Goal: Task Accomplishment & Management: Complete application form

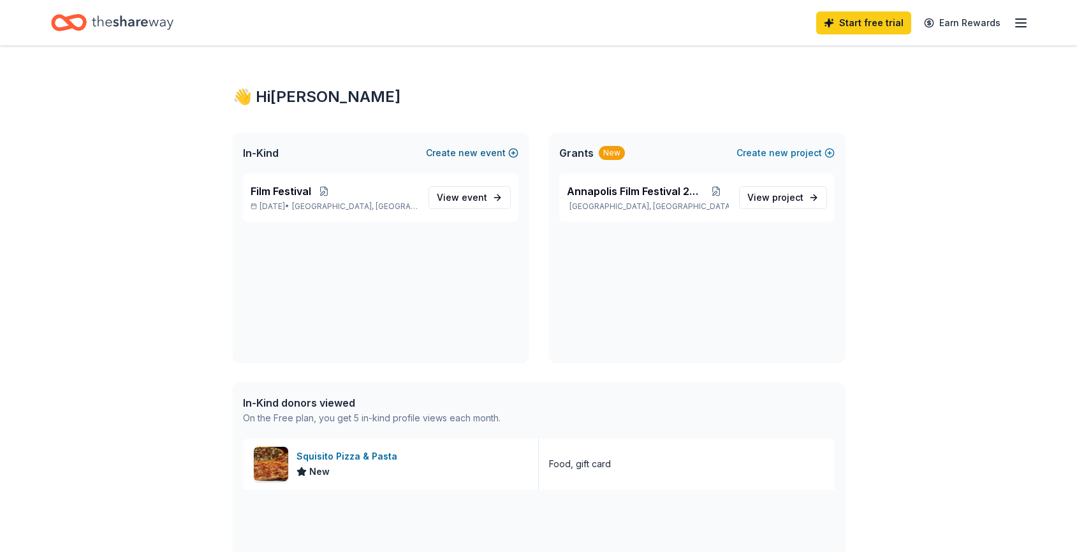
click at [489, 153] on button "Create new event" at bounding box center [472, 152] width 92 height 15
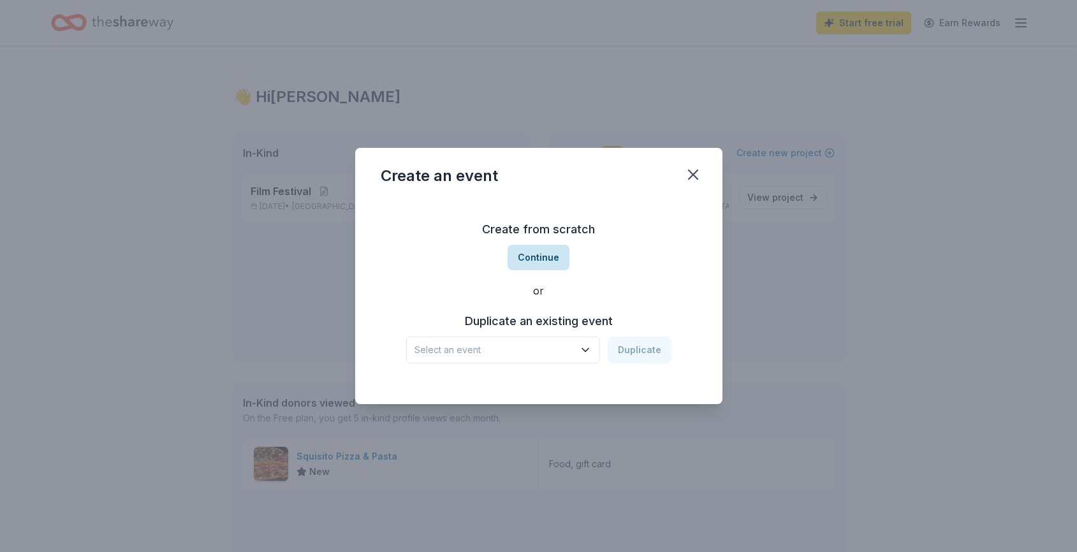
click at [546, 261] on button "Continue" at bounding box center [539, 258] width 62 height 26
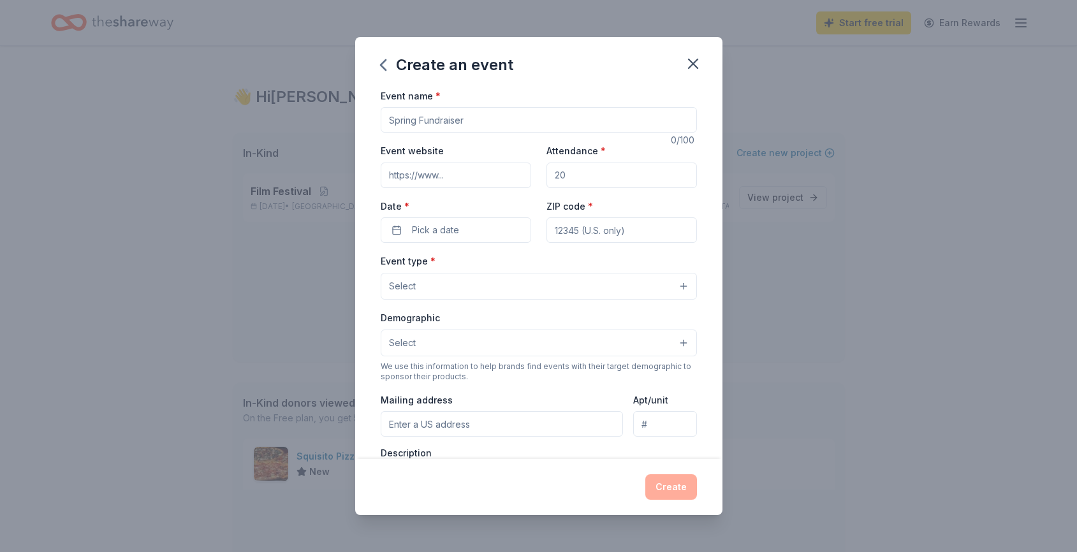
click at [447, 121] on input "Event name *" at bounding box center [539, 120] width 316 height 26
type input "MFIC Fundraiser"
click at [437, 173] on input "Event website" at bounding box center [456, 176] width 151 height 26
paste input "https://mdfilm.org/"
type input "https://mdfilm.org/"
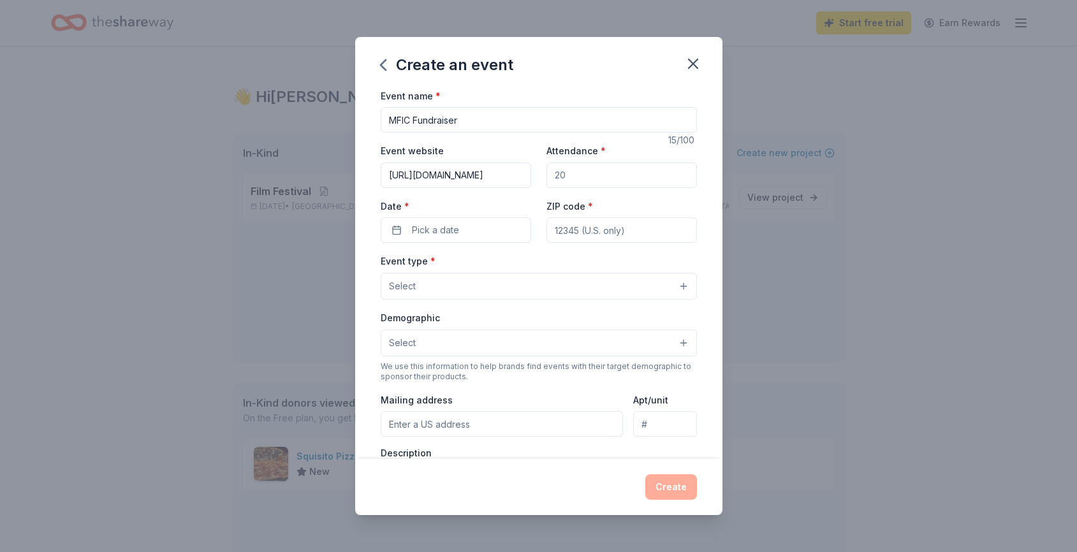
click at [603, 181] on input "Attendance *" at bounding box center [622, 176] width 151 height 26
type input "200"
click at [457, 229] on span "Pick a date" at bounding box center [435, 230] width 47 height 15
click at [529, 263] on button "Go to next month" at bounding box center [525, 265] width 18 height 18
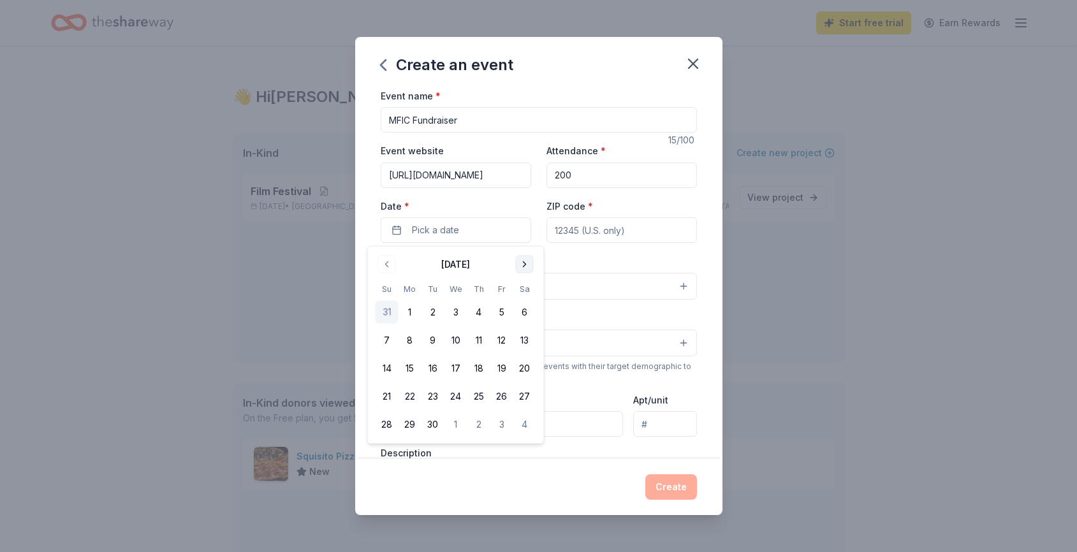
click at [529, 263] on button "Go to next month" at bounding box center [525, 265] width 18 height 18
click at [384, 263] on button "Go to previous month" at bounding box center [387, 265] width 18 height 18
click at [388, 396] on button "19" at bounding box center [387, 396] width 23 height 23
click at [597, 230] on input "ZIP code *" at bounding box center [622, 231] width 151 height 26
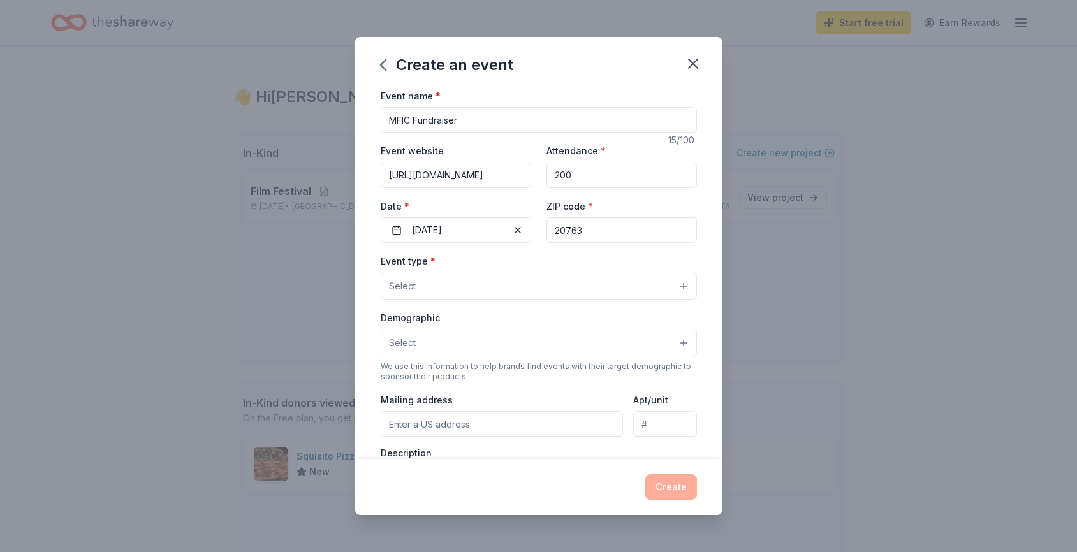
type input "20763"
click at [408, 281] on span "Select" at bounding box center [402, 286] width 27 height 15
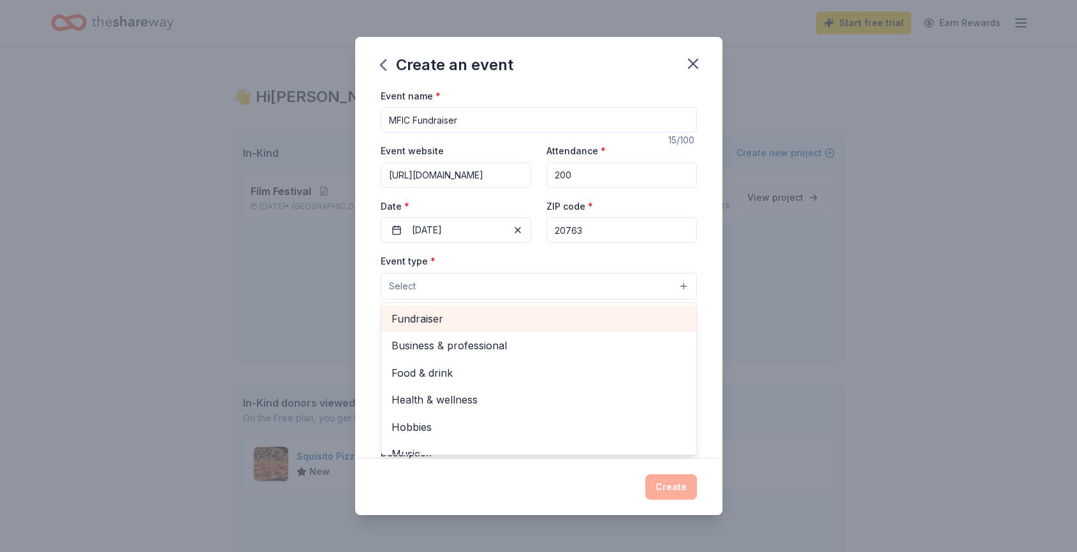
click at [419, 327] on span "Fundraiser" at bounding box center [539, 319] width 295 height 17
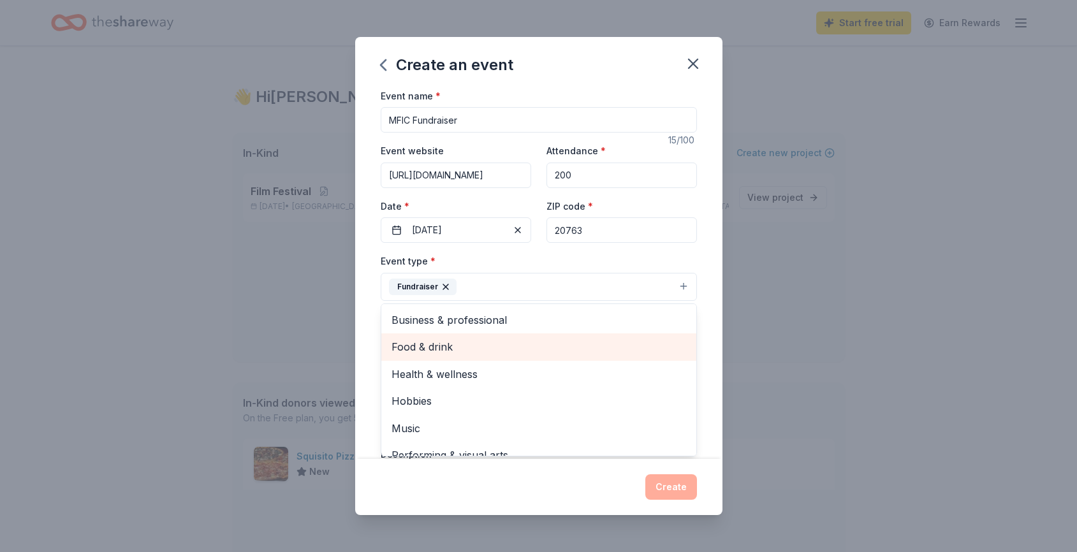
scroll to position [15, 0]
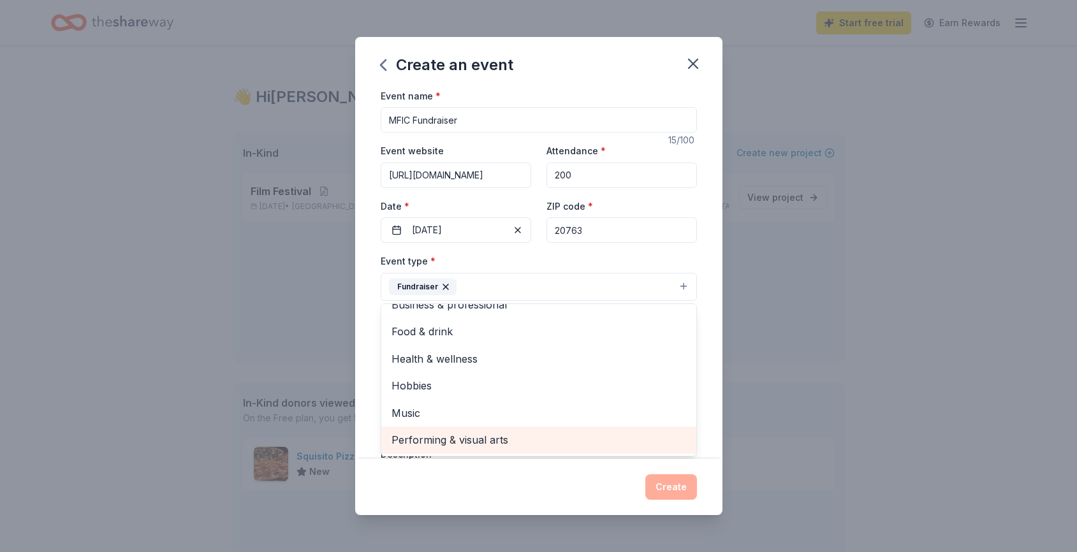
click at [506, 439] on span "Performing & visual arts" at bounding box center [539, 440] width 295 height 17
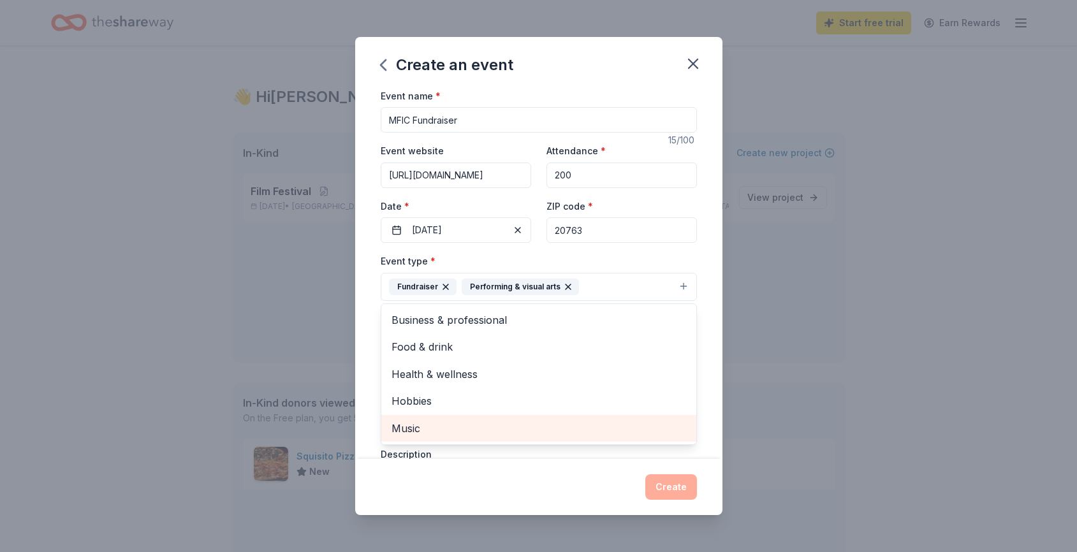
scroll to position [0, 0]
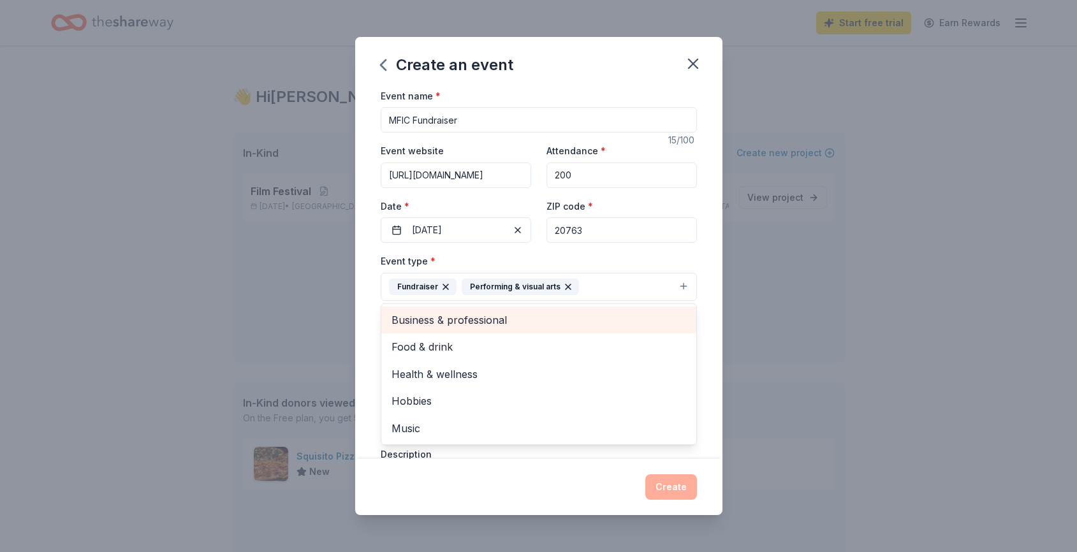
click at [477, 321] on span "Business & professional" at bounding box center [539, 320] width 295 height 17
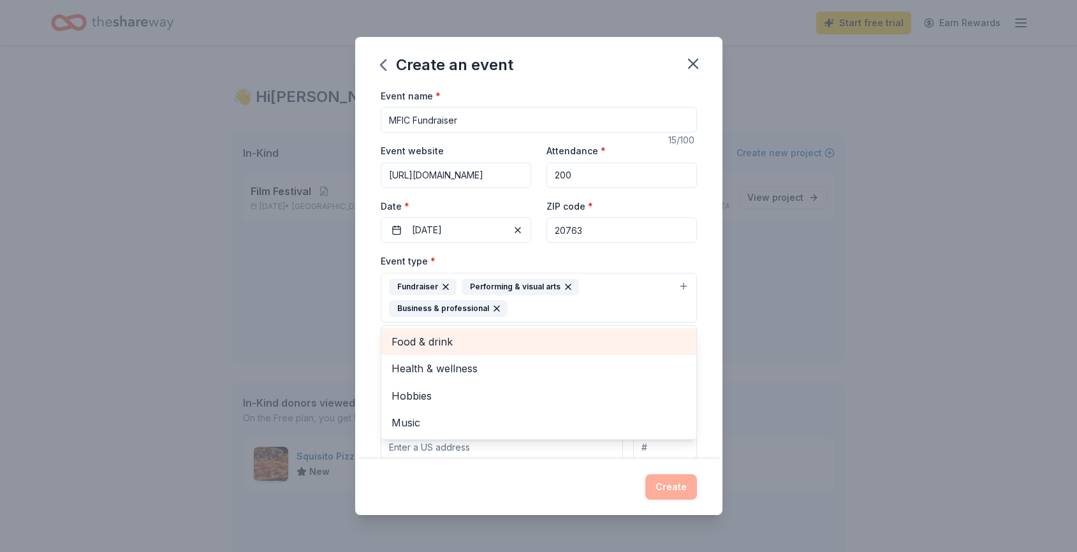
click at [477, 333] on div "Food & drink" at bounding box center [538, 342] width 315 height 27
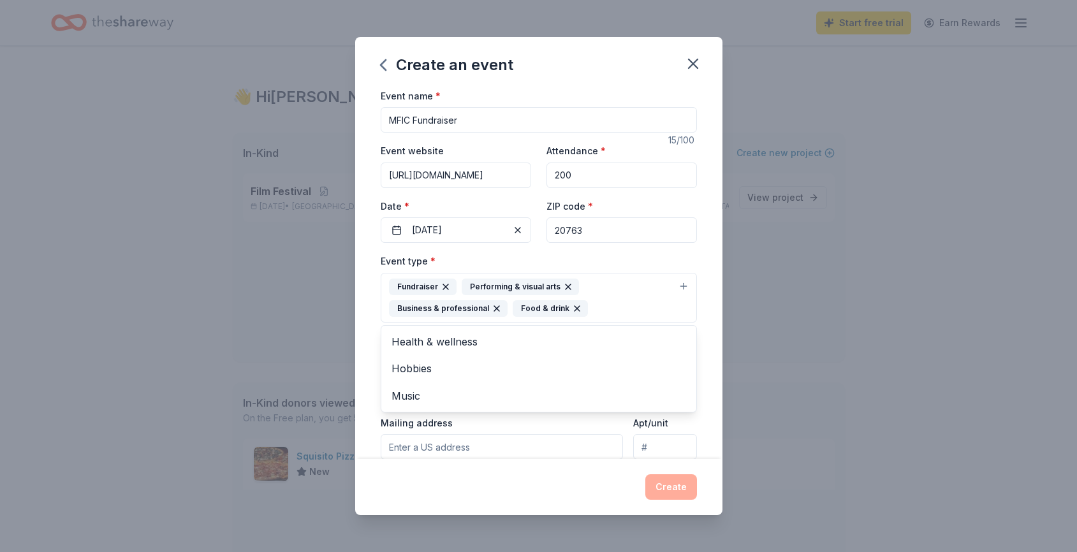
click at [797, 345] on div "Create an event Event name * MFIC Fundraiser 15 /100 Event website https://mdfi…" at bounding box center [538, 276] width 1077 height 552
click at [558, 364] on button "Select" at bounding box center [539, 366] width 316 height 27
click at [549, 384] on div "All genders Mostly men Mostly women All ages 0-10 yrs 10-20 yrs 20-30 yrs 30-40…" at bounding box center [539, 458] width 316 height 153
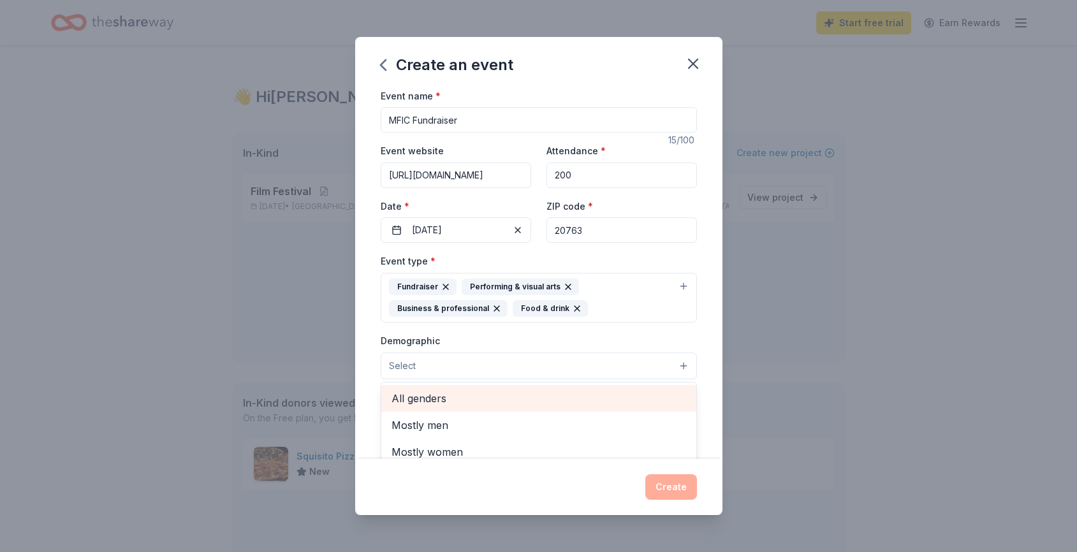
click at [549, 392] on span "All genders" at bounding box center [539, 398] width 295 height 17
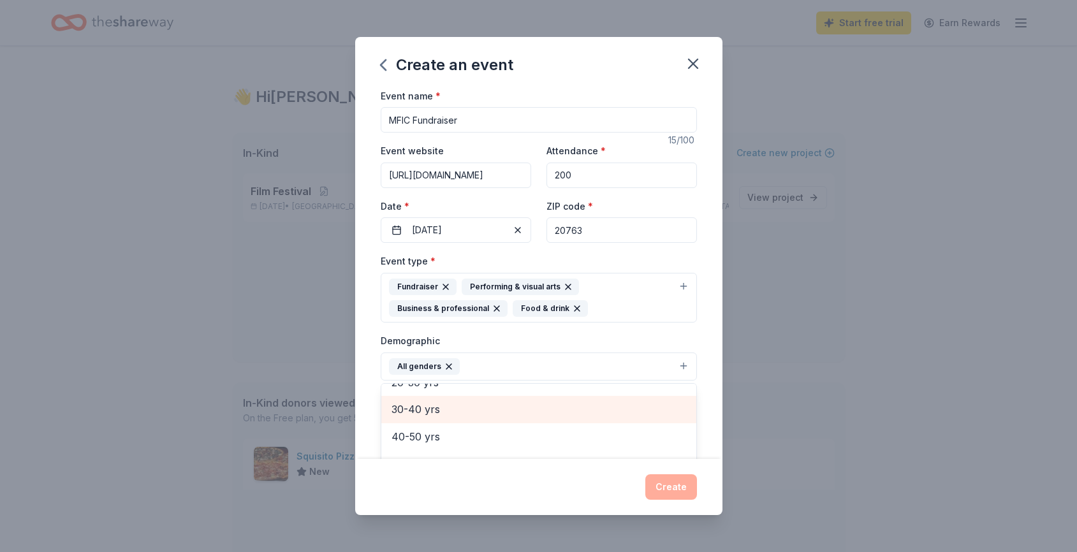
scroll to position [136, 0]
click at [487, 397] on span "20-30 yrs" at bounding box center [539, 399] width 295 height 17
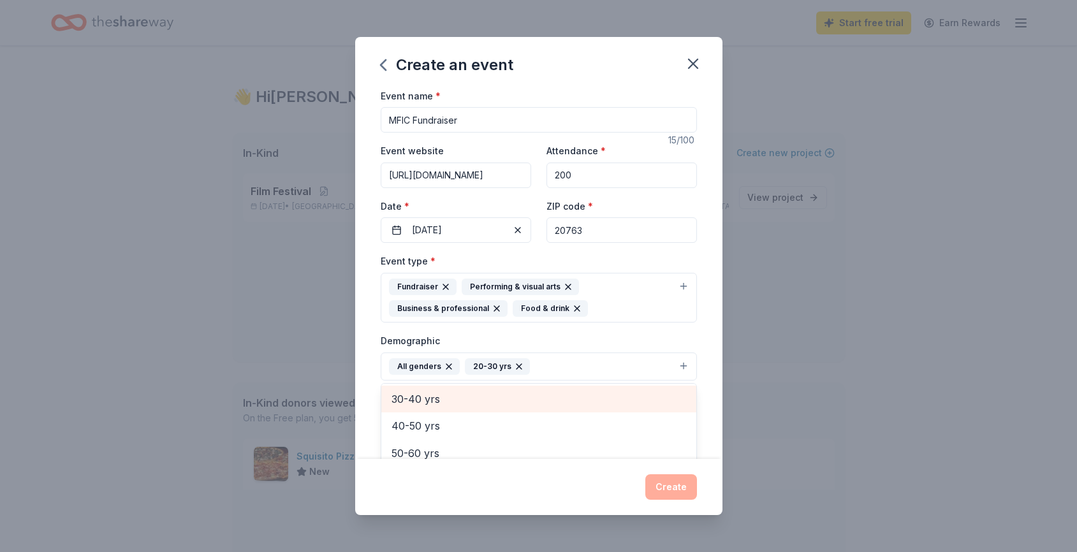
click at [477, 402] on span "30-40 yrs" at bounding box center [539, 399] width 295 height 17
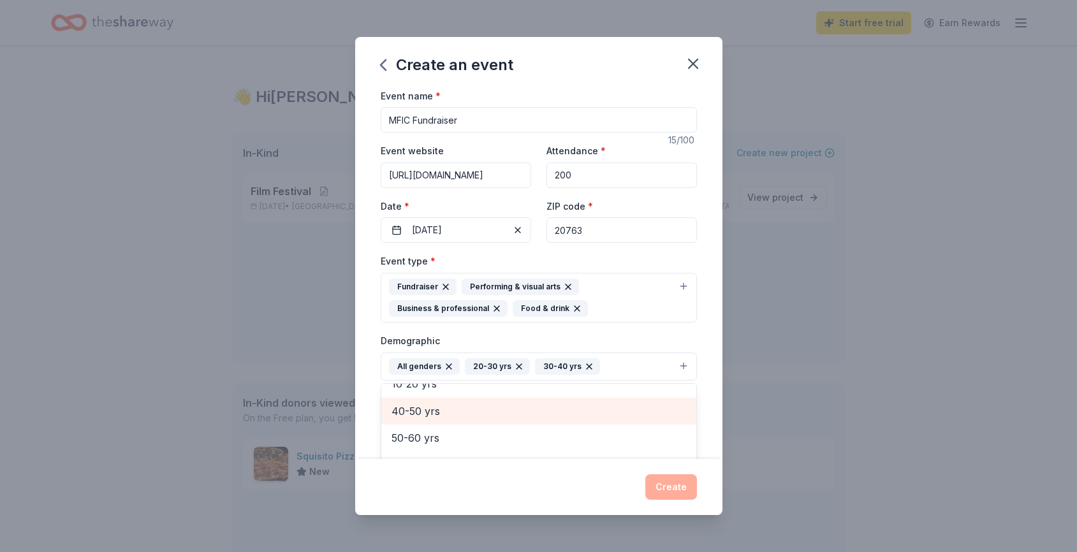
click at [476, 407] on span "40-50 yrs" at bounding box center [539, 411] width 295 height 17
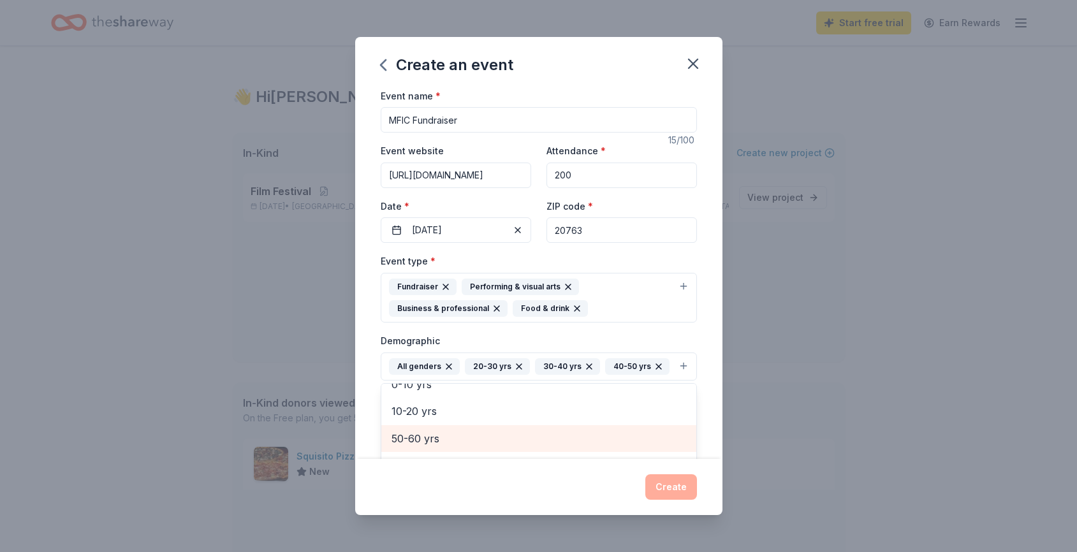
click at [477, 434] on span "50-60 yrs" at bounding box center [539, 439] width 295 height 17
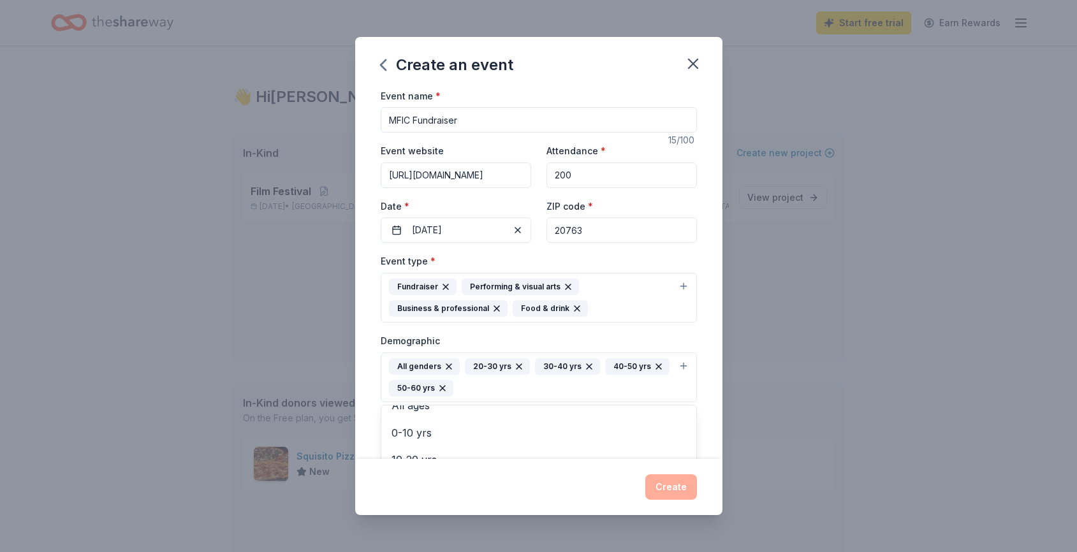
click at [667, 330] on div "Event type * Fundraiser Performing & visual arts Business & professional Food &…" at bounding box center [539, 410] width 316 height 314
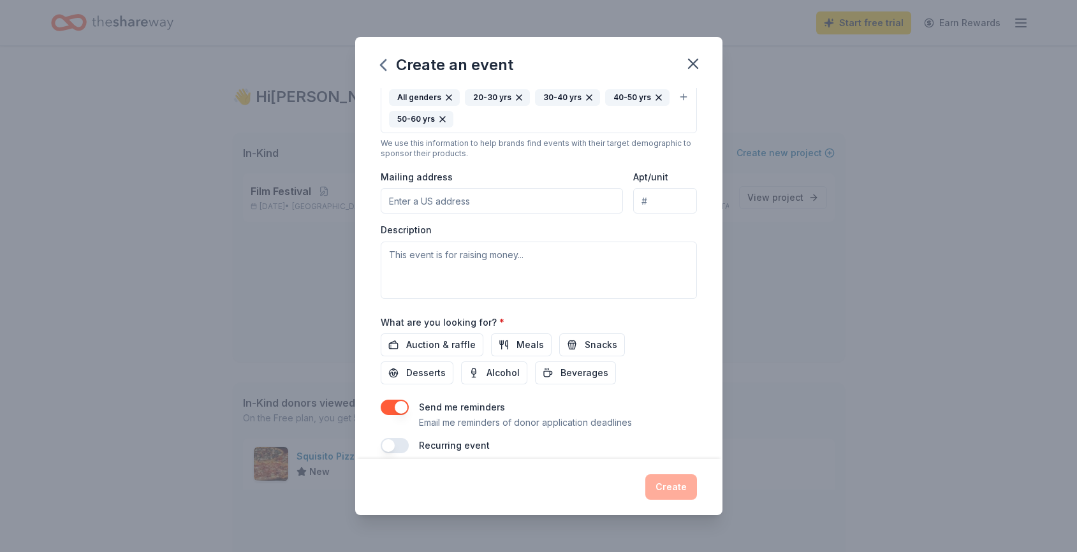
scroll to position [284, 0]
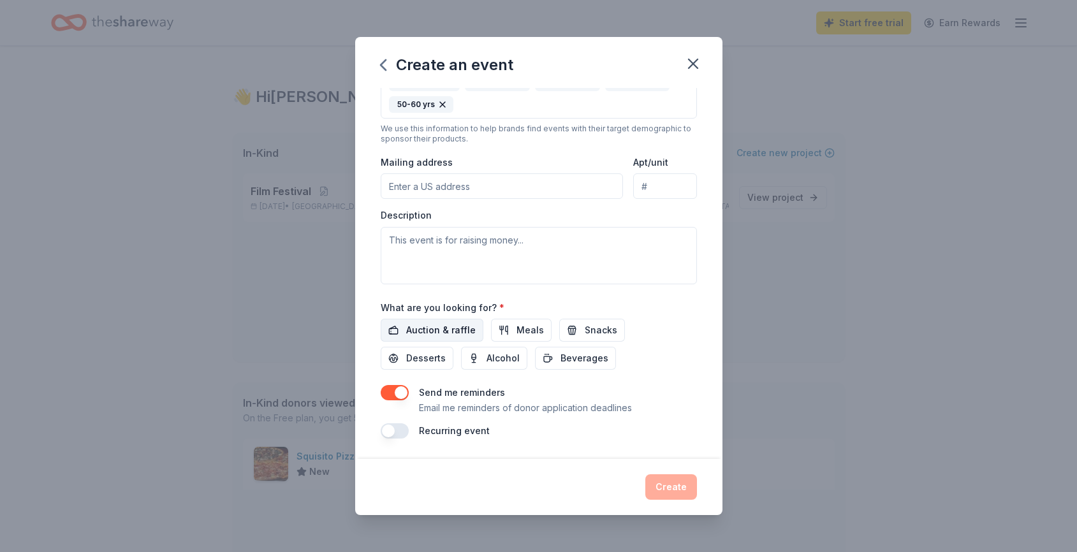
click at [461, 332] on span "Auction & raffle" at bounding box center [441, 330] width 70 height 15
click at [487, 359] on span "Alcohol" at bounding box center [503, 358] width 33 height 15
click at [425, 245] on textarea at bounding box center [539, 255] width 316 height 57
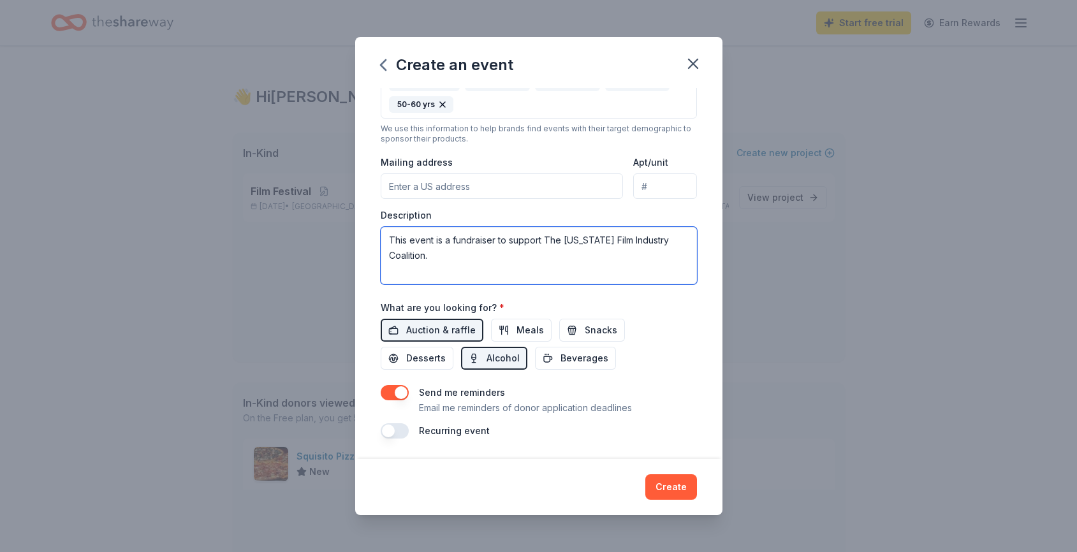
paste textarea "The Maryland Film Industry Coalition is dedicated to improving the business con…"
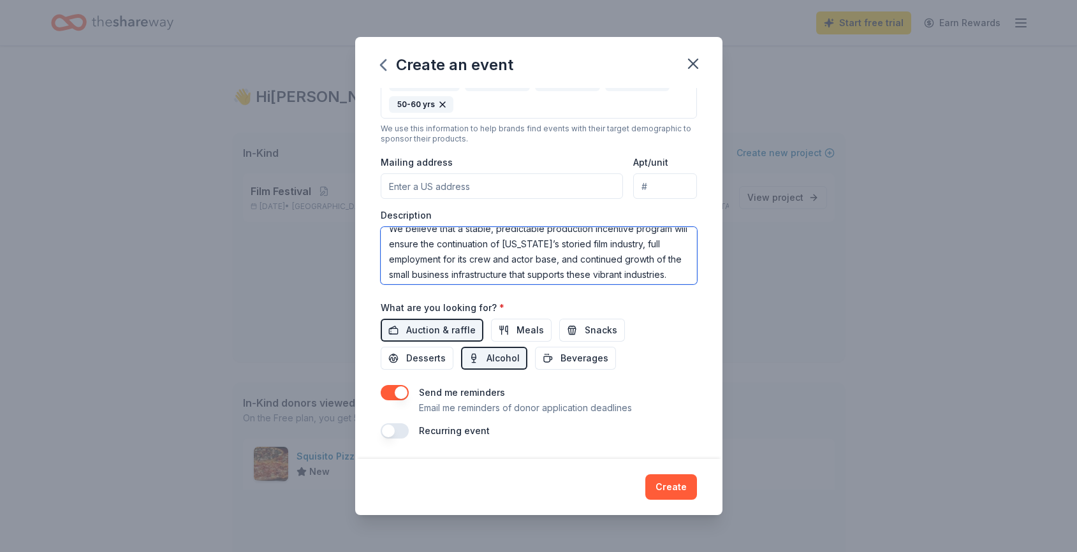
scroll to position [61, 0]
type textarea "This event is a fundraiser to support The [US_STATE] Film Industry Coalition. T…"
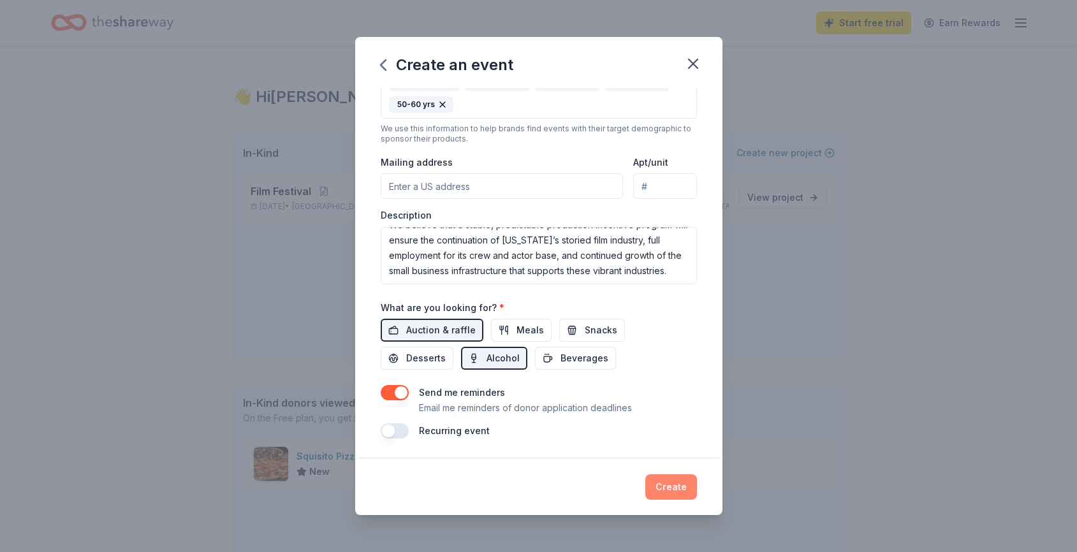
click at [668, 494] on button "Create" at bounding box center [672, 488] width 52 height 26
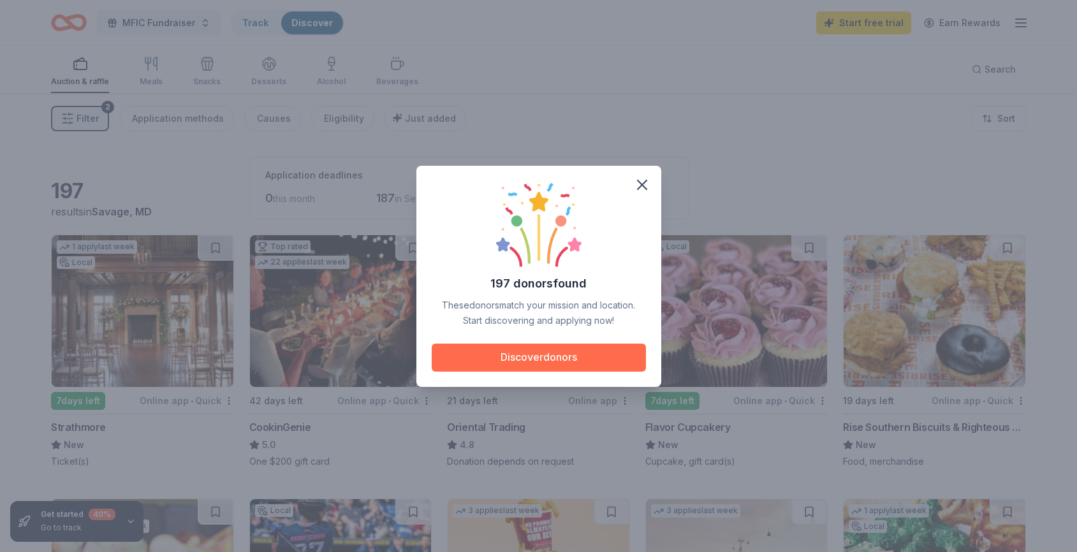
click at [517, 355] on button "Discover donors" at bounding box center [539, 358] width 214 height 28
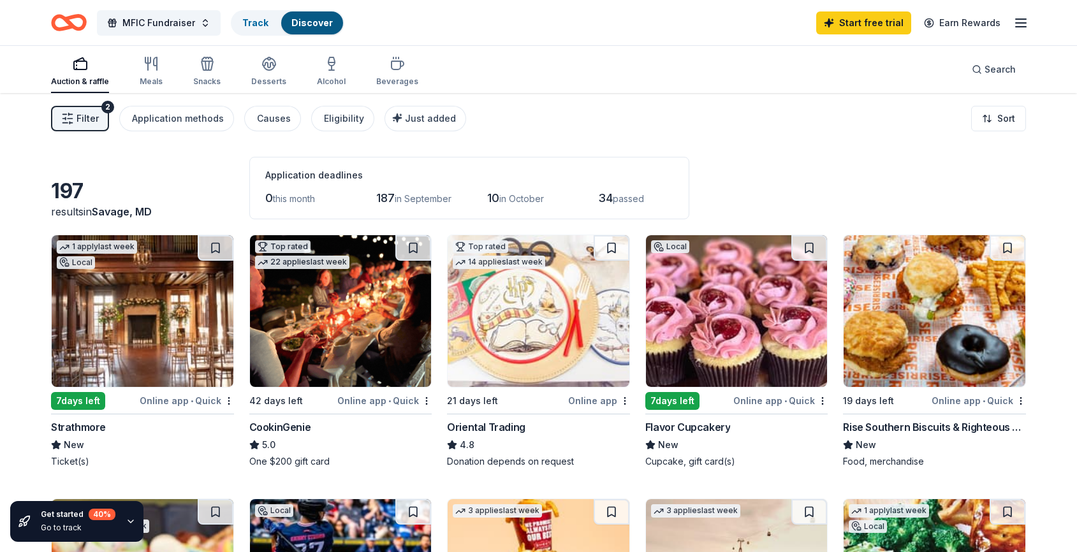
click at [107, 426] on div "Strathmore" at bounding box center [142, 427] width 183 height 15
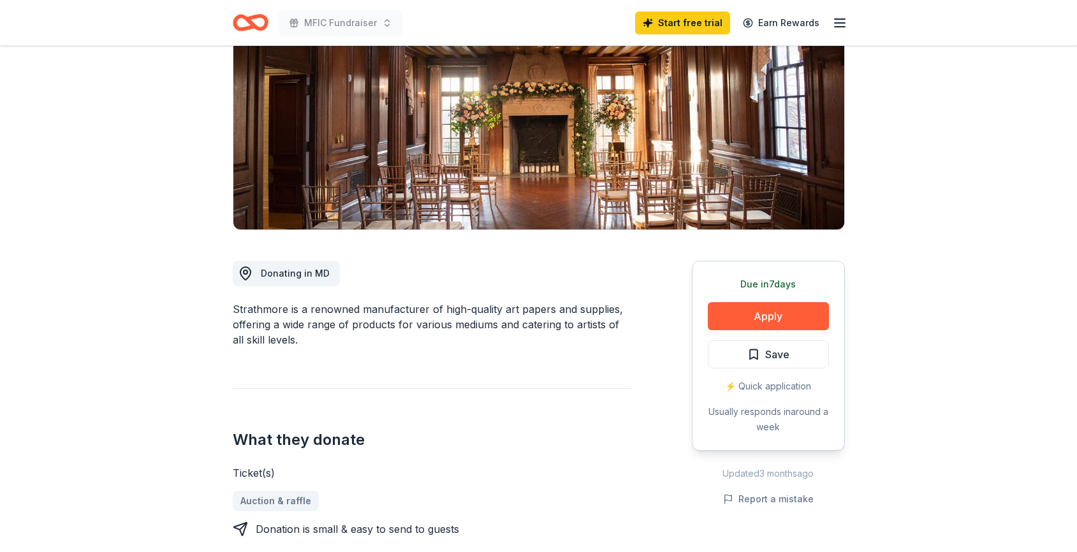
scroll to position [165, 0]
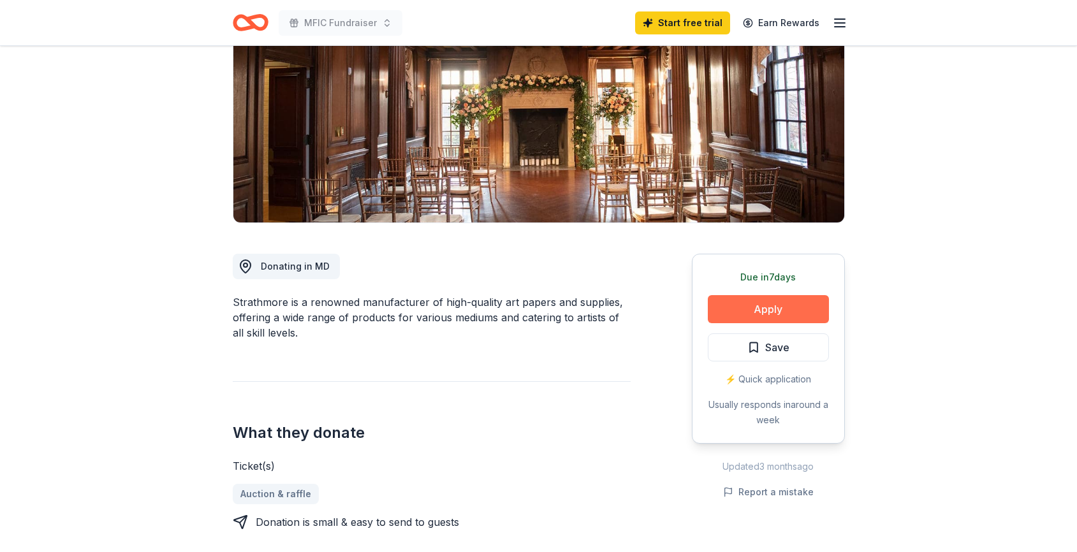
click at [800, 314] on button "Apply" at bounding box center [768, 309] width 121 height 28
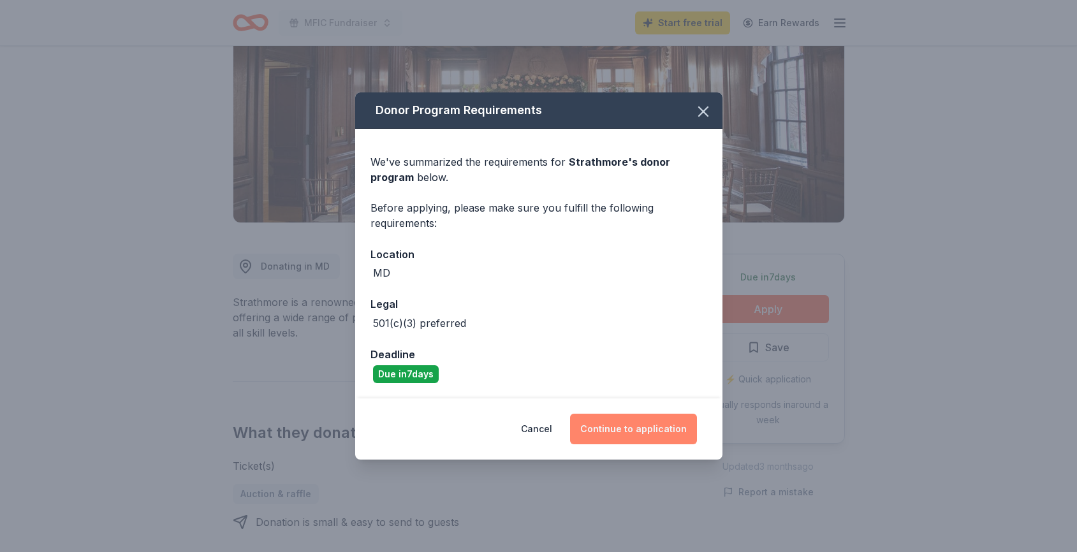
click at [635, 426] on button "Continue to application" at bounding box center [633, 429] width 127 height 31
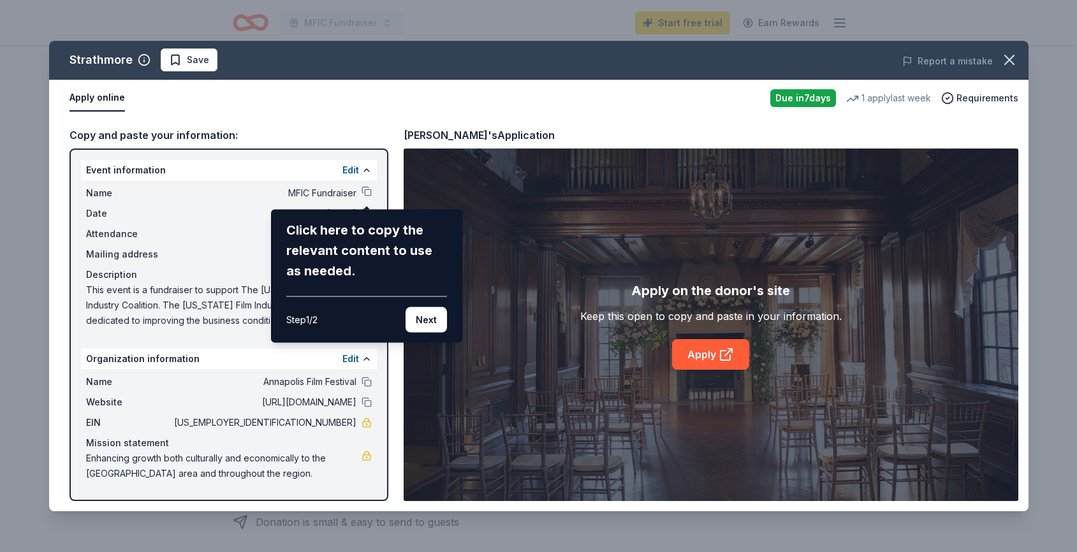
click at [359, 233] on div "Click here to copy the relevant content to use as needed." at bounding box center [366, 250] width 161 height 61
click at [357, 263] on div "Click here to copy the relevant content to use as needed." at bounding box center [366, 250] width 161 height 61
click at [349, 222] on div "Click here to copy the relevant content to use as needed." at bounding box center [366, 250] width 161 height 61
click at [430, 321] on button "Next" at bounding box center [426, 320] width 41 height 26
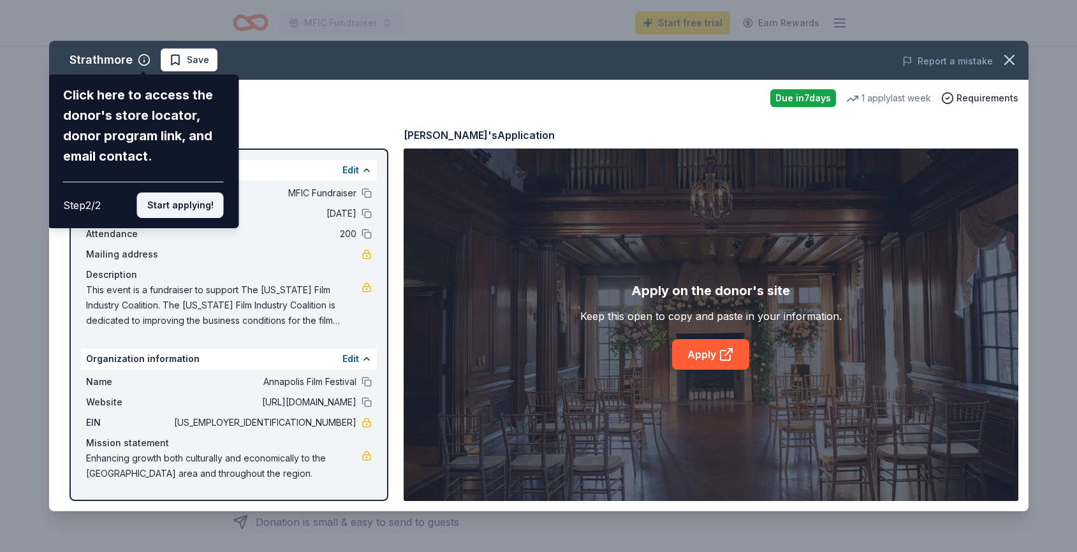
click at [193, 209] on button "Start applying!" at bounding box center [180, 206] width 87 height 26
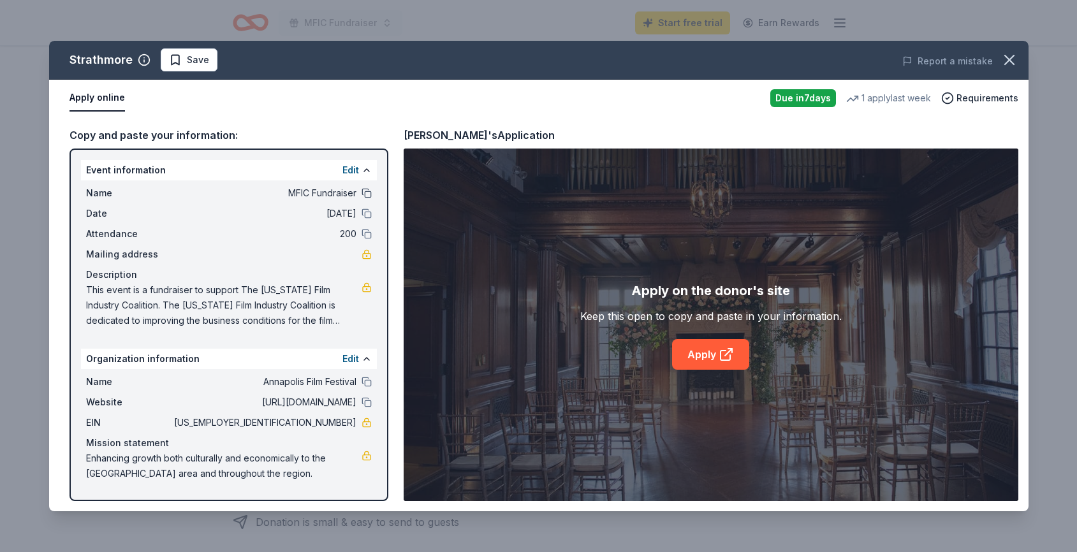
click at [362, 191] on button at bounding box center [367, 193] width 10 height 10
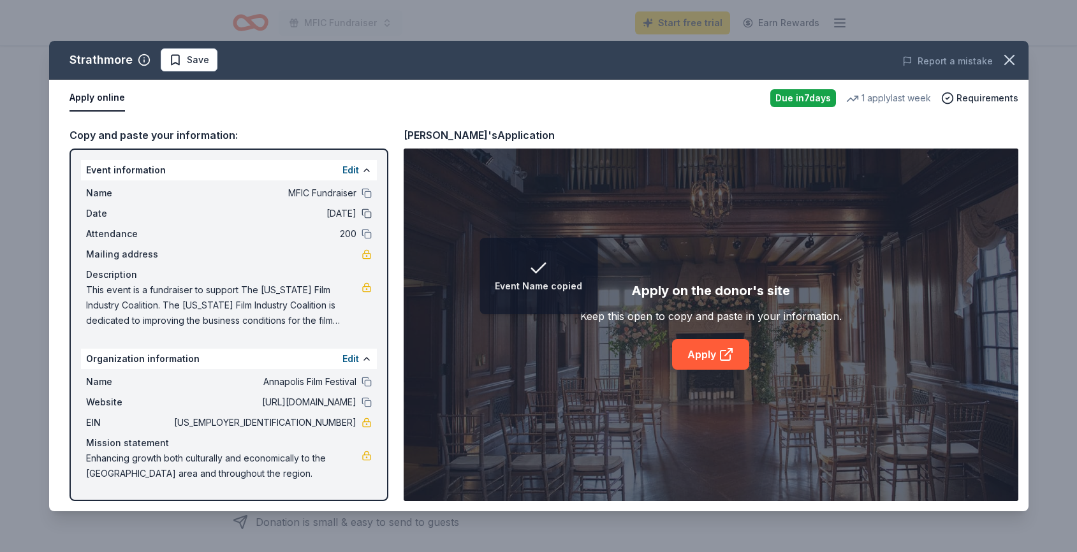
click at [367, 215] on button at bounding box center [367, 214] width 10 height 10
click at [367, 237] on button at bounding box center [367, 234] width 10 height 10
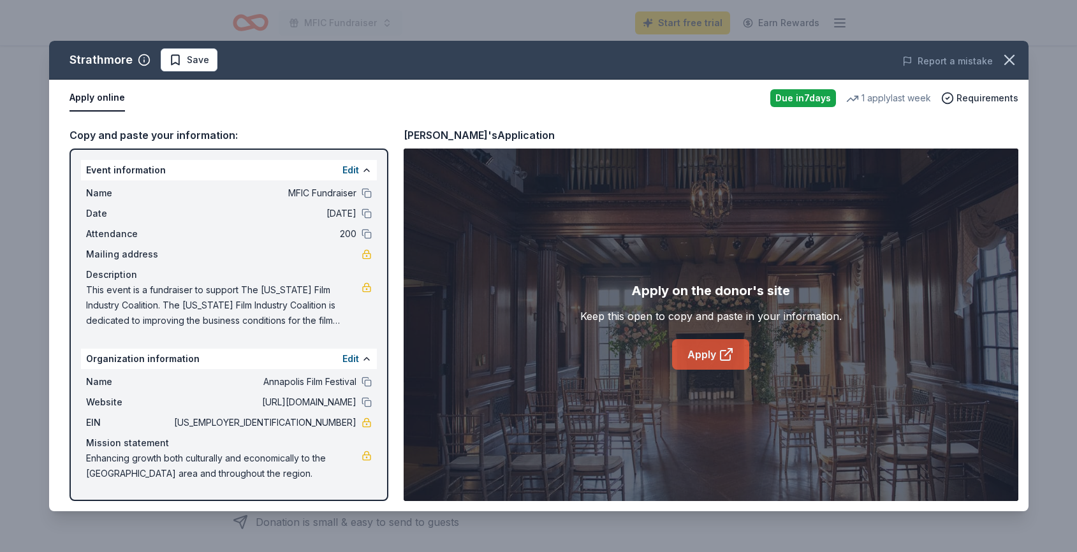
click at [697, 360] on link "Apply" at bounding box center [710, 354] width 77 height 31
